Goal: Task Accomplishment & Management: Complete application form

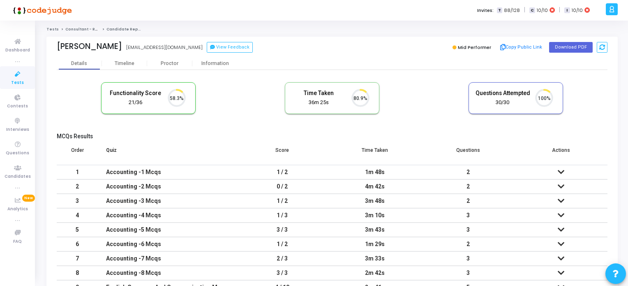
scroll to position [17, 21]
click at [18, 77] on icon at bounding box center [17, 74] width 17 height 10
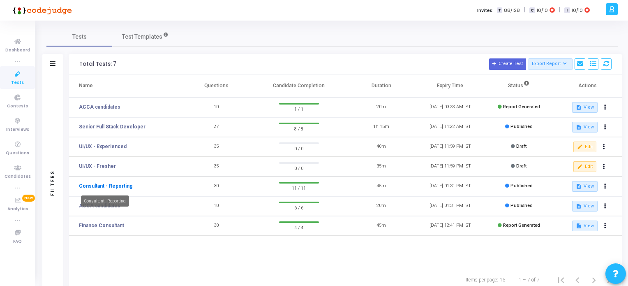
click at [104, 185] on link "Consultant - Reporting" at bounding box center [105, 185] width 53 height 7
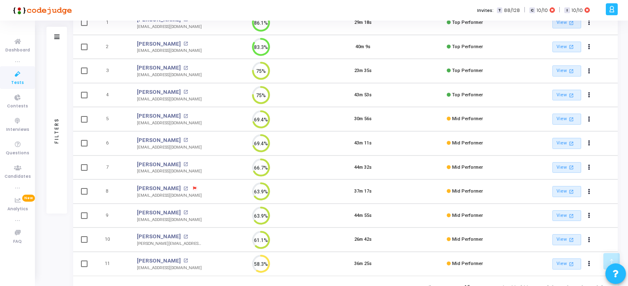
scroll to position [143, 0]
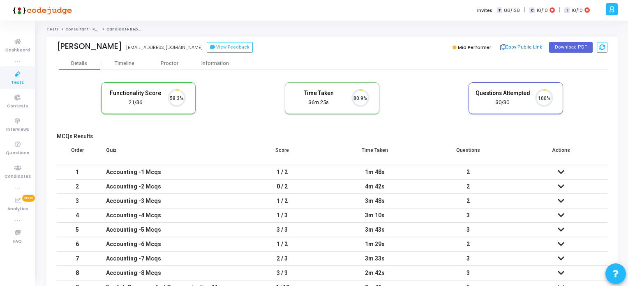
scroll to position [17, 21]
click at [19, 82] on span "Tests" at bounding box center [17, 82] width 13 height 7
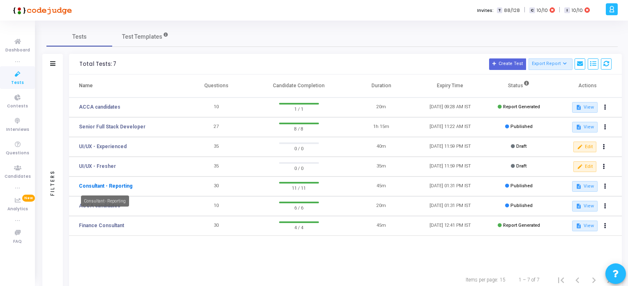
click at [114, 184] on link "Consultant - Reporting" at bounding box center [105, 185] width 53 height 7
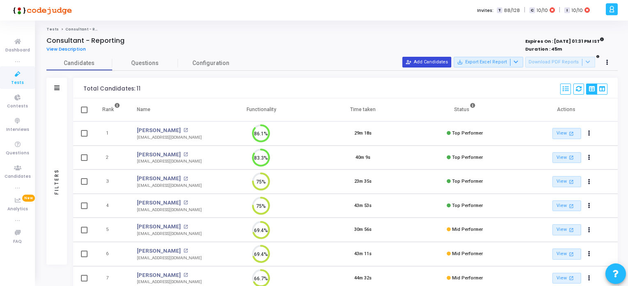
click at [431, 62] on button "person_add_alt Add Candidates" at bounding box center [427, 62] width 49 height 11
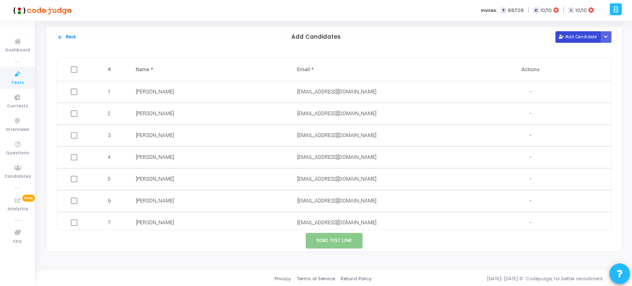
click at [576, 36] on button "Add Candidate" at bounding box center [577, 36] width 45 height 11
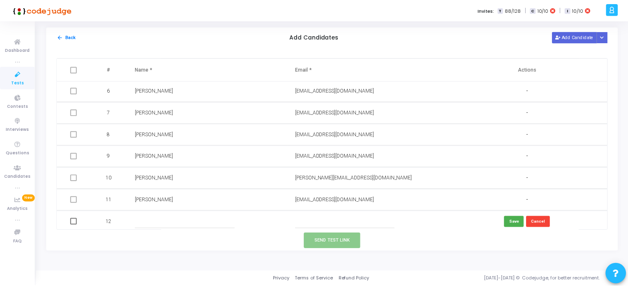
scroll to position [113, 0]
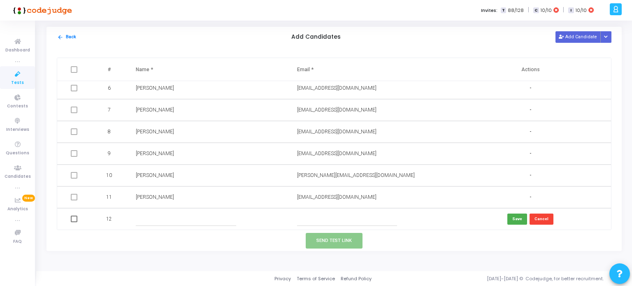
click at [310, 218] on input "text" at bounding box center [347, 219] width 100 height 14
paste input "chaitanyasalve317@gmail.com"
type input "chaitanyasalve317@gmail.com"
click at [215, 215] on input "text" at bounding box center [186, 219] width 100 height 14
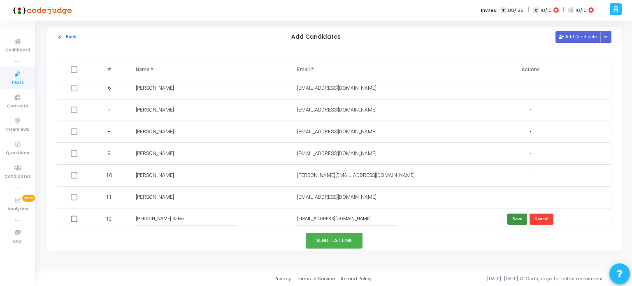
type input "Chaitanya Salve"
click at [516, 218] on button "Save" at bounding box center [517, 218] width 20 height 11
click at [347, 241] on button "Send Test Link" at bounding box center [333, 240] width 57 height 15
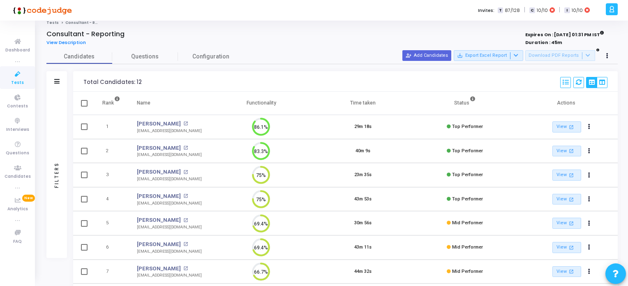
scroll to position [2, 0]
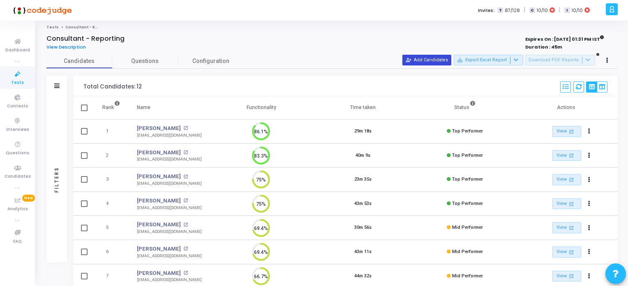
click at [430, 60] on button "person_add_alt Add Candidates" at bounding box center [427, 60] width 49 height 11
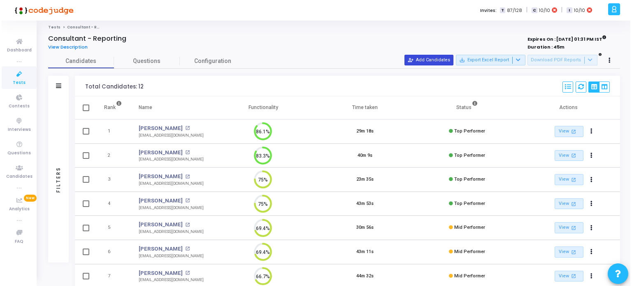
scroll to position [0, 0]
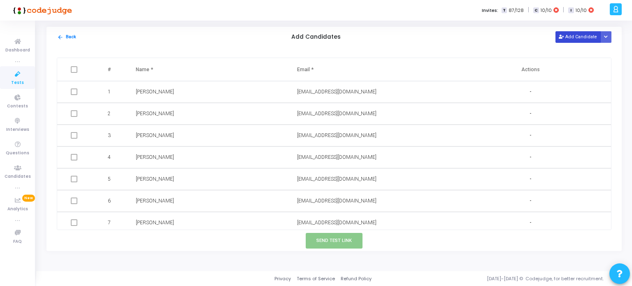
click at [580, 34] on button "Add Candidate" at bounding box center [577, 36] width 45 height 11
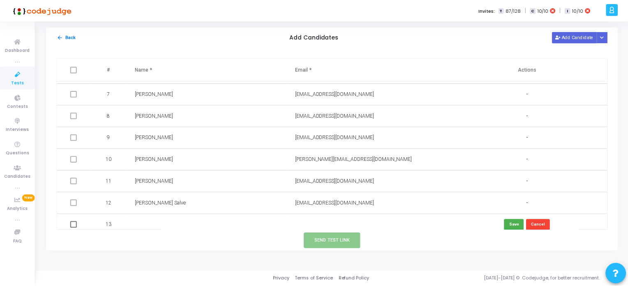
scroll to position [134, 0]
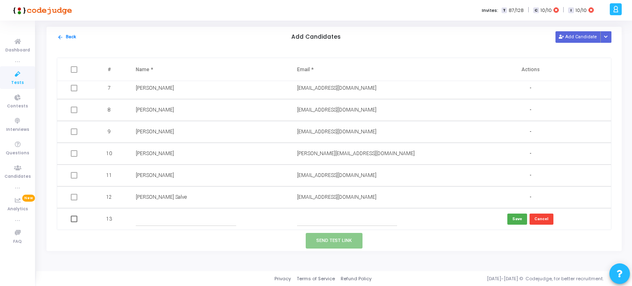
click at [309, 217] on input "text" at bounding box center [347, 219] width 100 height 14
paste input "anjalitejawat28@gmail.com"
type input "anjalitejawat28@gmail.com"
click at [179, 217] on input "text" at bounding box center [186, 219] width 100 height 14
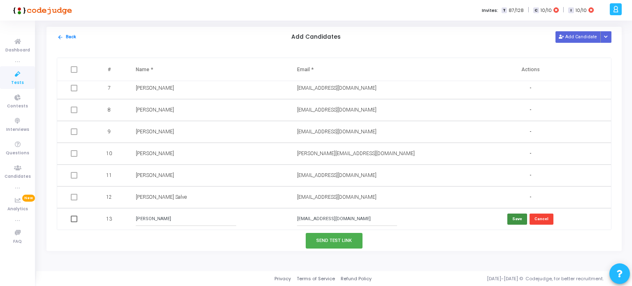
type input "Anjali Tejawat"
click at [515, 216] on button "Save" at bounding box center [517, 218] width 20 height 11
click at [347, 238] on button "Send Test Link" at bounding box center [333, 240] width 57 height 15
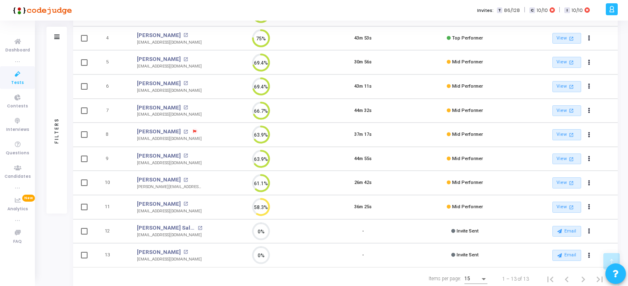
scroll to position [191, 0]
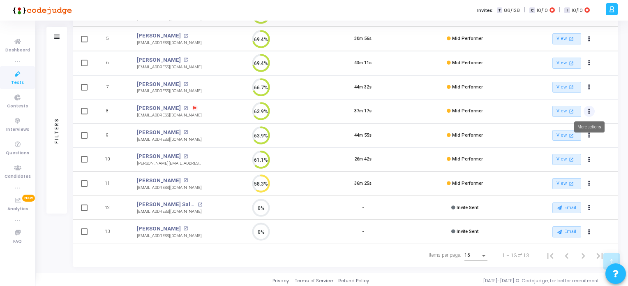
click at [590, 109] on icon "Actions" at bounding box center [589, 111] width 2 height 4
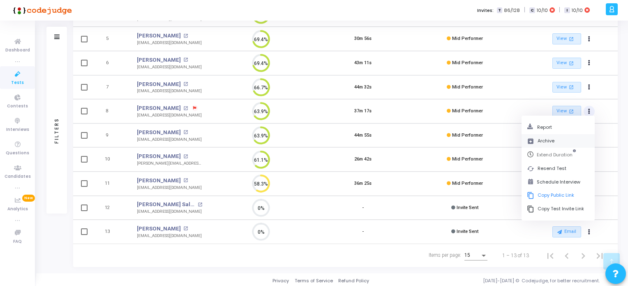
click at [541, 141] on button "archive Archive" at bounding box center [558, 141] width 73 height 14
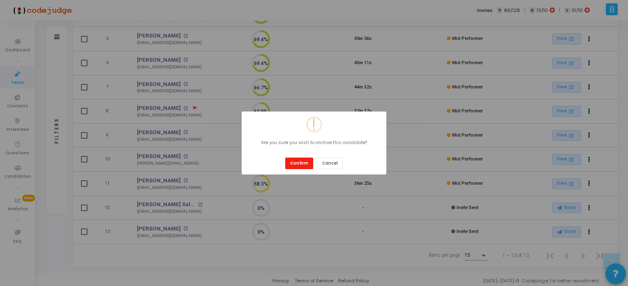
click at [297, 166] on button "Confirm" at bounding box center [299, 162] width 28 height 11
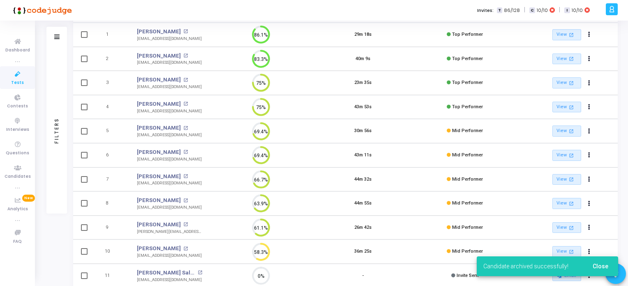
scroll to position [123, 0]
